Goal: Information Seeking & Learning: Learn about a topic

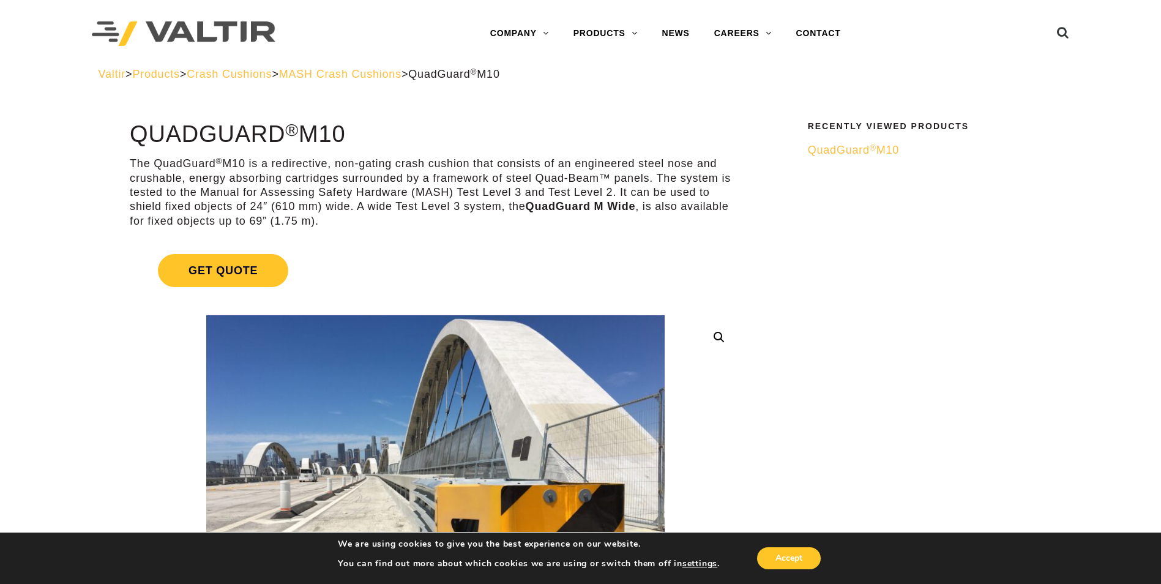
drag, startPoint x: 430, startPoint y: 72, endPoint x: 428, endPoint y: 78, distance: 6.4
click at [401, 72] on span "MASH Crash Cushions" at bounding box center [340, 74] width 122 height 12
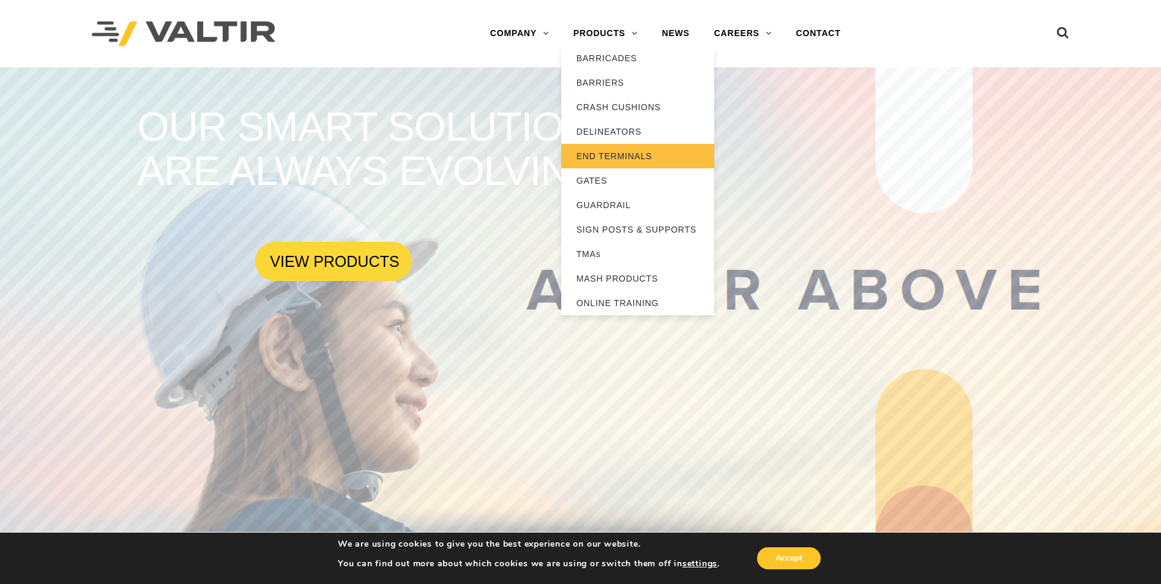
click at [600, 155] on link "END TERMINALS" at bounding box center [637, 156] width 153 height 24
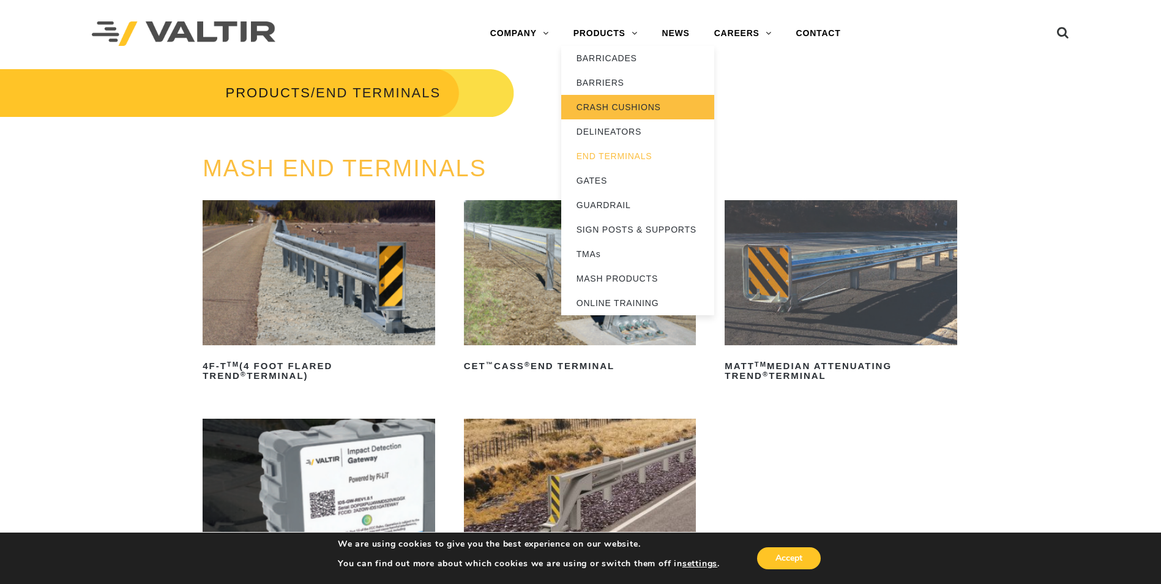
click at [614, 102] on link "CRASH CUSHIONS" at bounding box center [637, 107] width 153 height 24
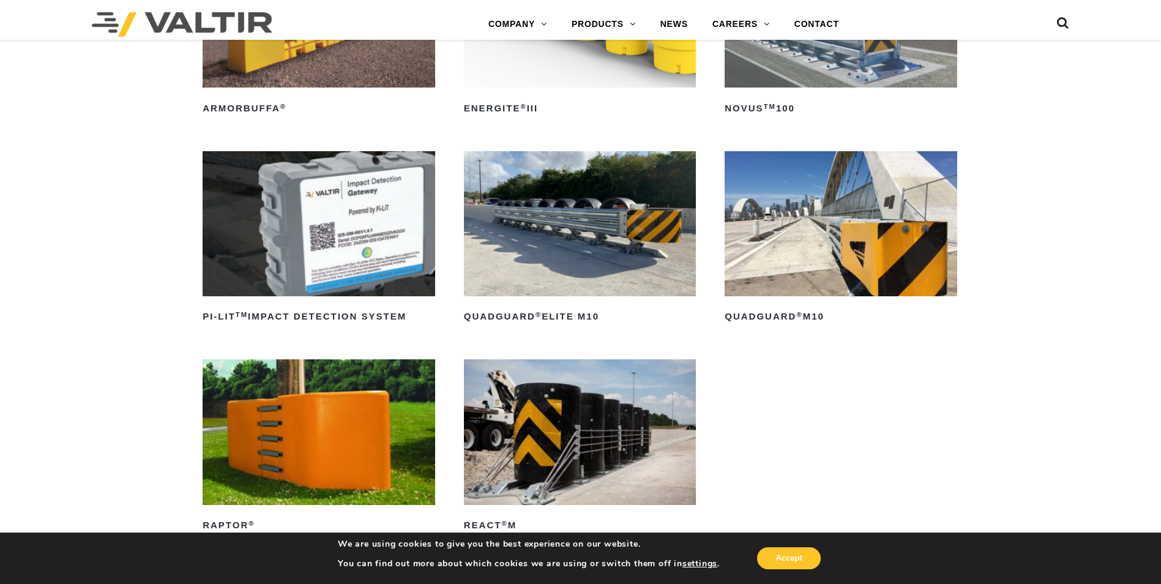
scroll to position [306, 0]
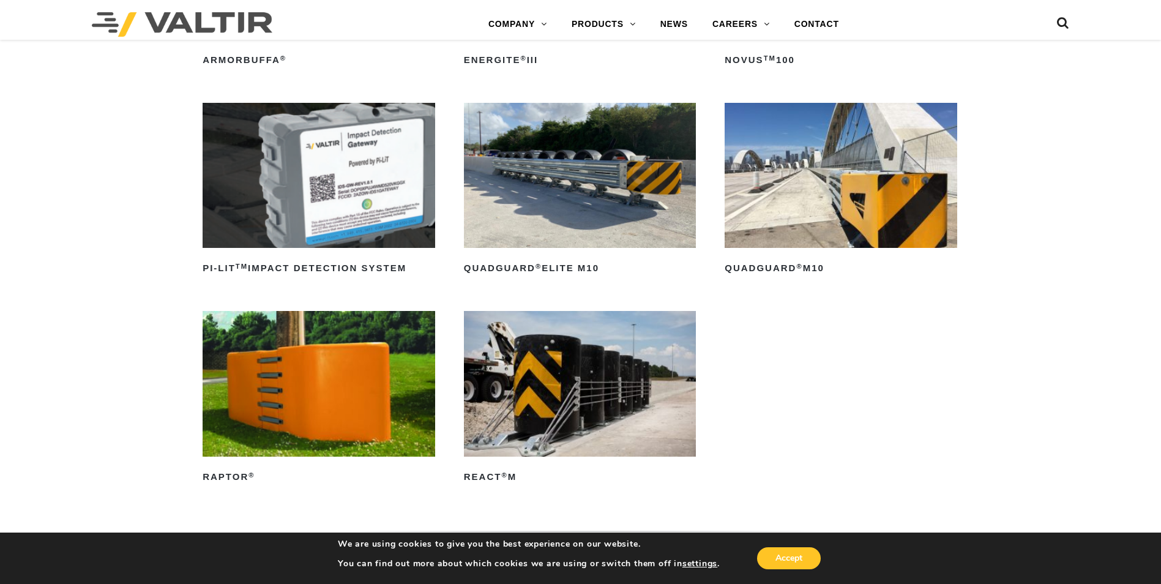
click at [809, 181] on img at bounding box center [840, 175] width 232 height 145
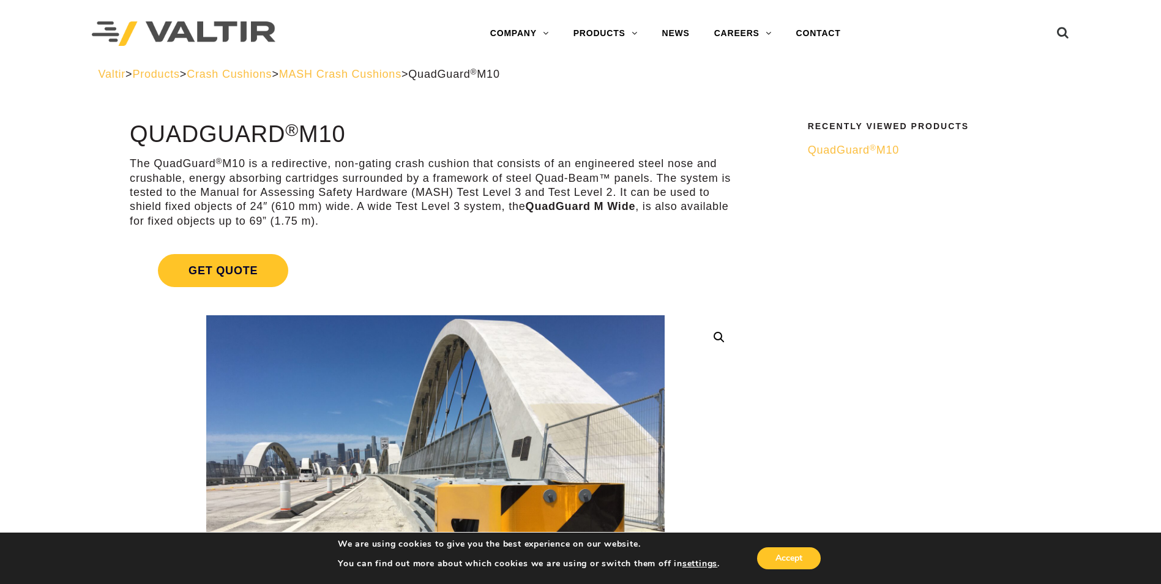
click at [482, 73] on span "QuadGuard ® M10" at bounding box center [453, 74] width 91 height 12
click at [831, 146] on span "QuadGuard ® M10" at bounding box center [853, 150] width 91 height 12
